Goal: Information Seeking & Learning: Learn about a topic

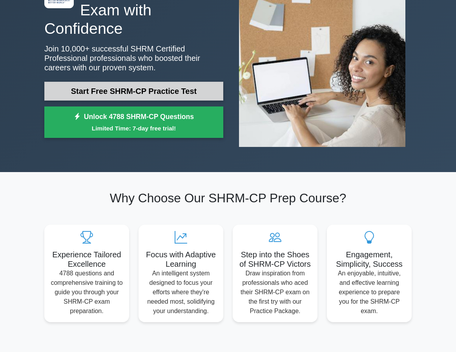
scroll to position [78, 0]
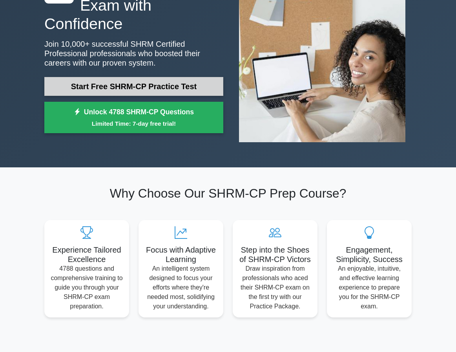
click at [119, 93] on link "Start Free SHRM-CP Practice Test" at bounding box center [133, 86] width 179 height 19
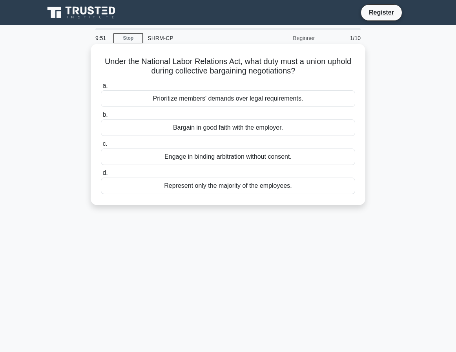
click at [246, 129] on div "Bargain in good faith with the employer." at bounding box center [228, 127] width 254 height 16
click at [101, 117] on input "b. Bargain in good faith with the employer." at bounding box center [101, 114] width 0 height 5
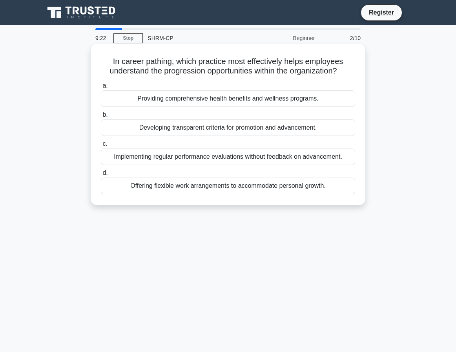
click at [246, 128] on div "Developing transparent criteria for promotion and advancement." at bounding box center [228, 127] width 254 height 16
click at [101, 117] on input "b. Developing transparent criteria for promotion and advancement." at bounding box center [101, 114] width 0 height 5
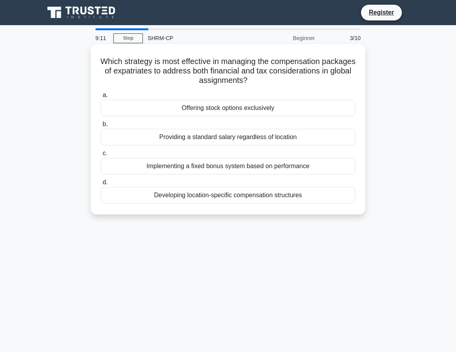
click at [240, 193] on div "Developing location-specific compensation structures" at bounding box center [228, 195] width 254 height 16
click at [101, 185] on input "d. Developing location-specific compensation structures" at bounding box center [101, 182] width 0 height 5
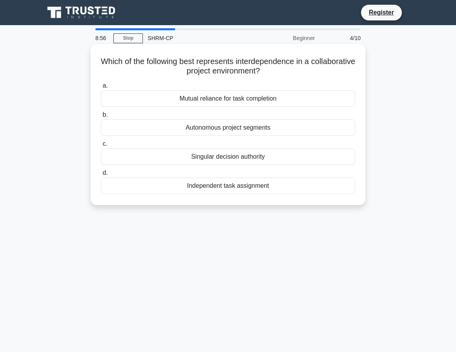
click at [242, 102] on div "Mutual reliance for task completion" at bounding box center [228, 98] width 254 height 16
click at [101, 88] on input "a. Mutual reliance for task completion" at bounding box center [101, 85] width 0 height 5
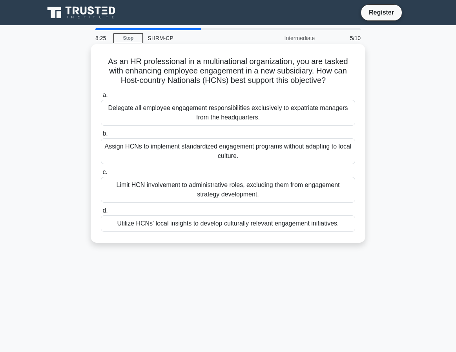
drag, startPoint x: 261, startPoint y: 215, endPoint x: 261, endPoint y: 219, distance: 4.7
click at [261, 219] on label "d. Utilize HCNs' local insights to develop culturally relevant engagement initi…" at bounding box center [228, 219] width 254 height 26
click at [270, 224] on div "Utilize HCNs' local insights to develop culturally relevant engagement initiati…" at bounding box center [228, 223] width 254 height 16
click at [101, 213] on input "d. Utilize HCNs' local insights to develop culturally relevant engagement initi…" at bounding box center [101, 210] width 0 height 5
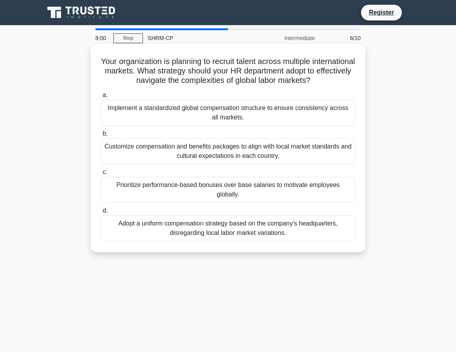
click at [228, 154] on div "Customize compensation and benefits packages to align with local market standar…" at bounding box center [228, 151] width 254 height 26
click at [101, 136] on input "b. Customize compensation and benefits packages to align with local market stan…" at bounding box center [101, 133] width 0 height 5
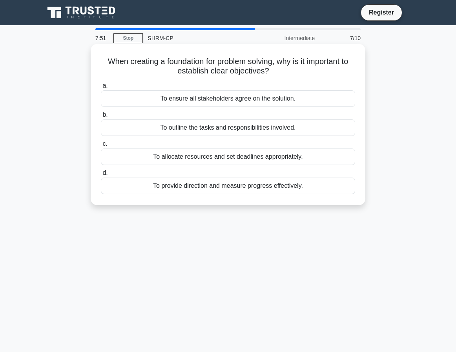
click at [248, 187] on div "To provide direction and measure progress effectively." at bounding box center [228, 185] width 254 height 16
click at [101, 175] on input "d. To provide direction and measure progress effectively." at bounding box center [101, 172] width 0 height 5
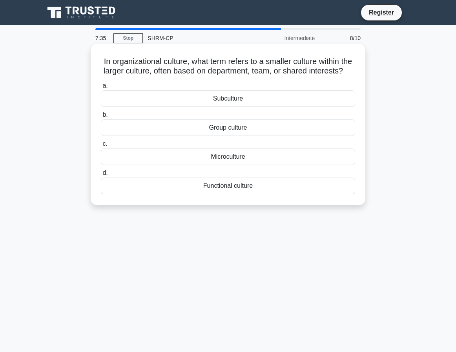
click at [251, 165] on div "Microculture" at bounding box center [228, 156] width 254 height 16
click at [101, 146] on input "c. Microculture" at bounding box center [101, 143] width 0 height 5
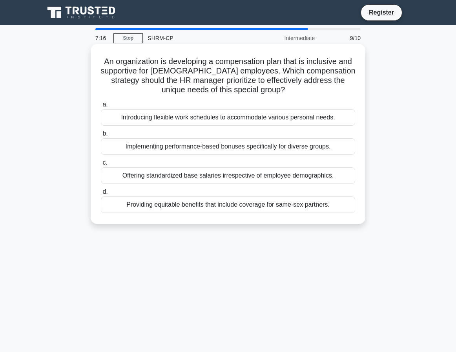
click at [265, 207] on div "Providing equitable benefits that include coverage for same-sex partners." at bounding box center [228, 204] width 254 height 16
click at [101, 194] on input "d. Providing equitable benefits that include coverage for same-sex partners." at bounding box center [101, 191] width 0 height 5
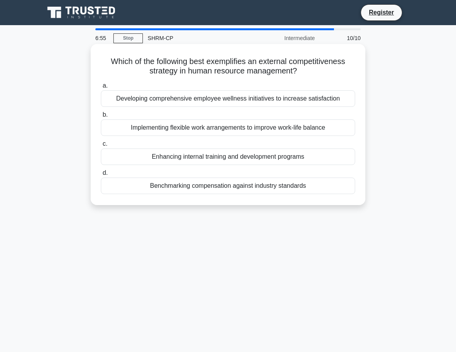
click at [278, 184] on div "Benchmarking compensation against industry standards" at bounding box center [228, 185] width 254 height 16
click at [101, 175] on input "d. Benchmarking compensation against industry standards" at bounding box center [101, 172] width 0 height 5
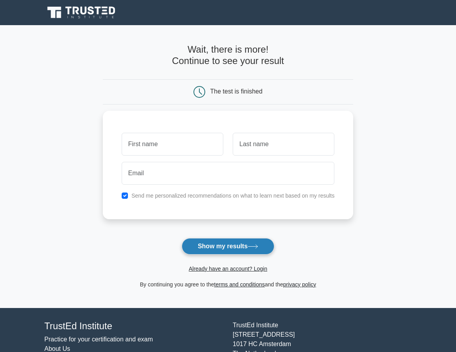
click at [252, 246] on icon at bounding box center [253, 246] width 11 height 4
click at [376, 198] on main "Wait, there is more! Continue to see your result The test is finished and the" at bounding box center [228, 166] width 456 height 282
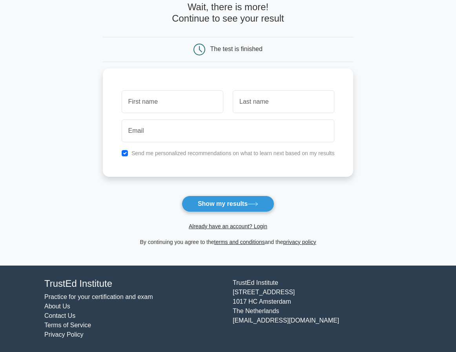
scroll to position [43, 0]
